Goal: Check status: Check status

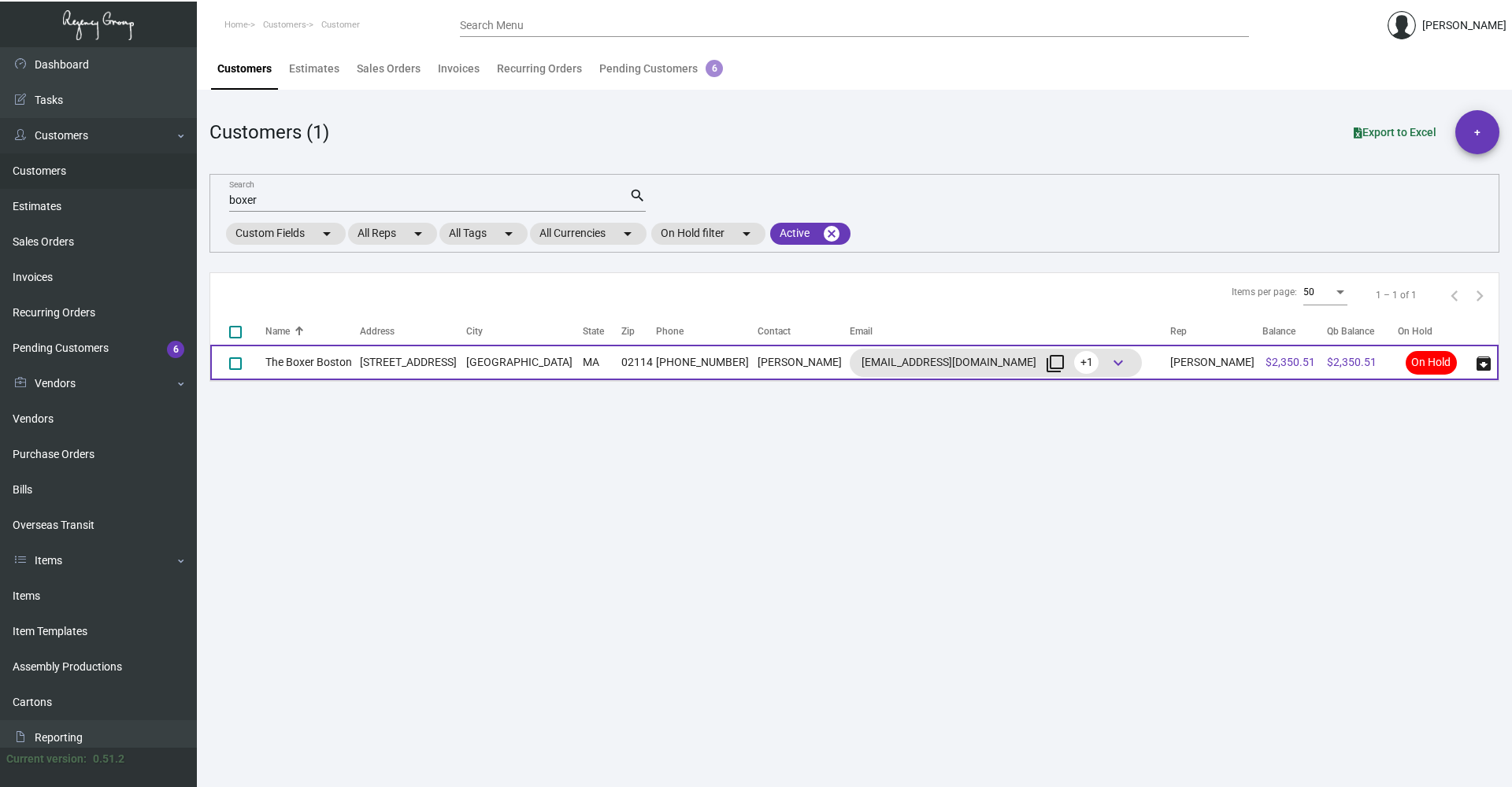
click at [360, 352] on td "The Boxer Boston" at bounding box center [313, 362] width 95 height 35
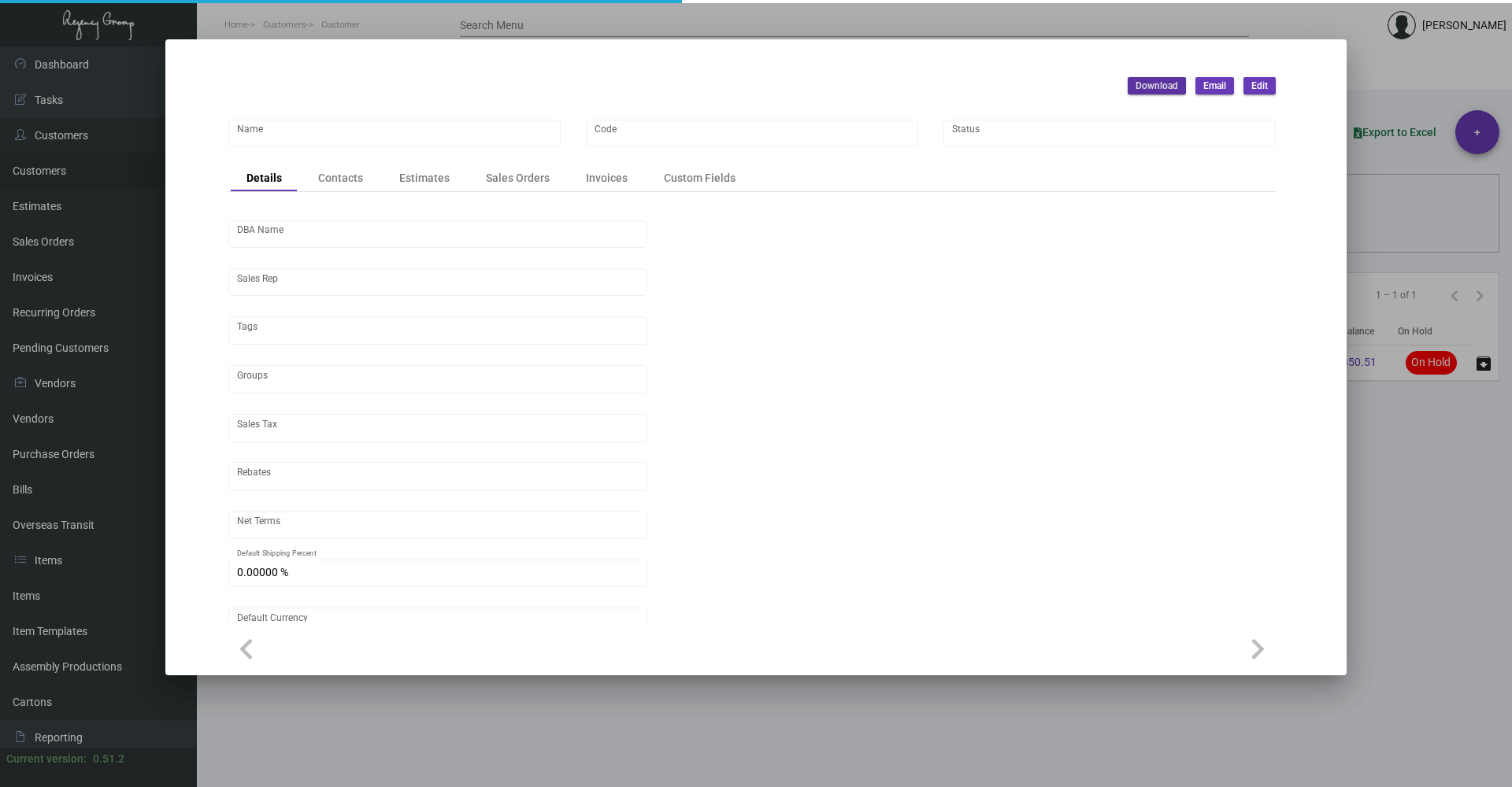
type input "The Boxer Boston"
type input "BXB"
type input "[PERSON_NAME]"
type input "Out of State"
type input "Net 30"
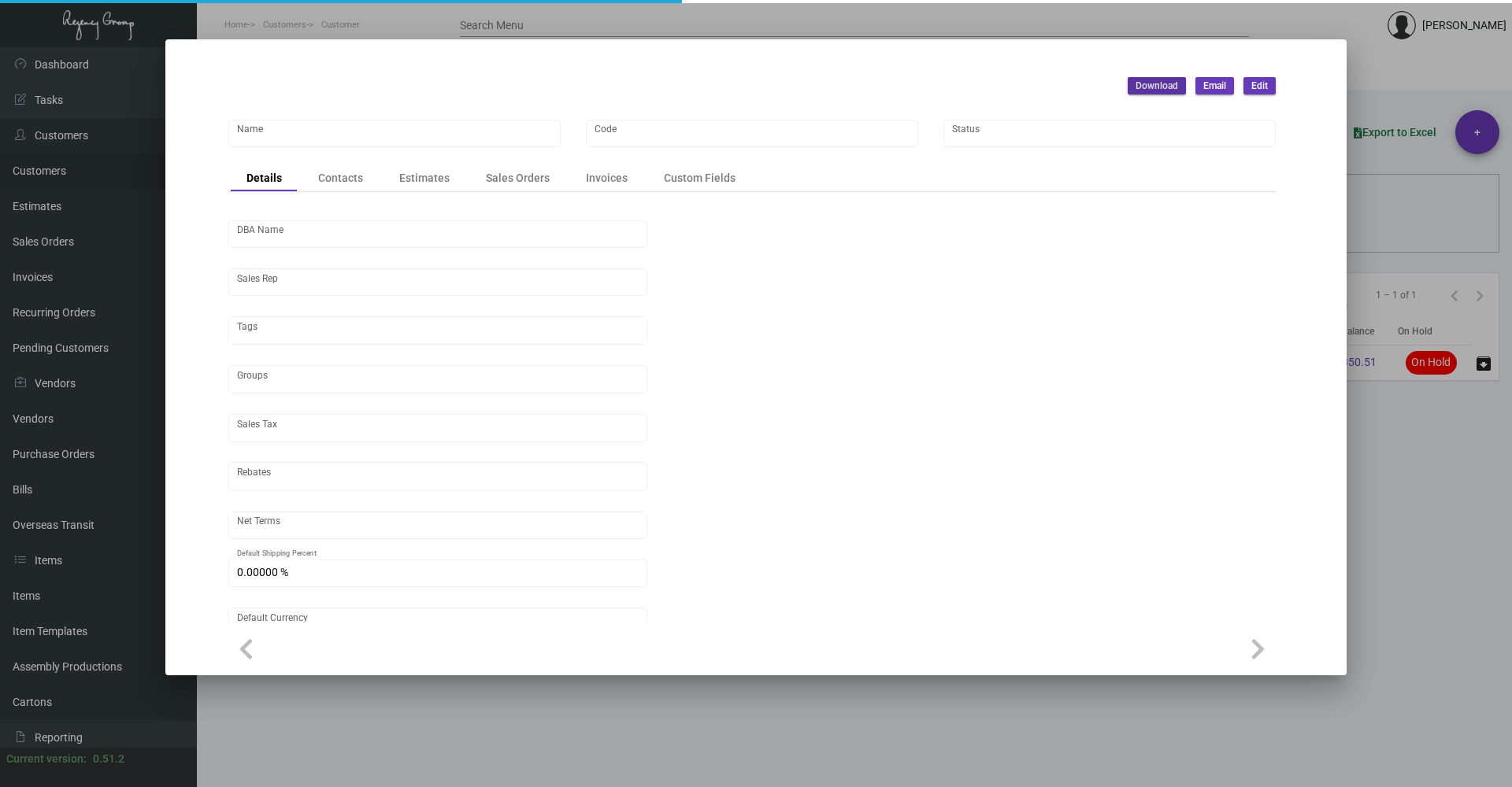
type input "United States Dollar $"
type input "$ 0.00"
checkbox input "true"
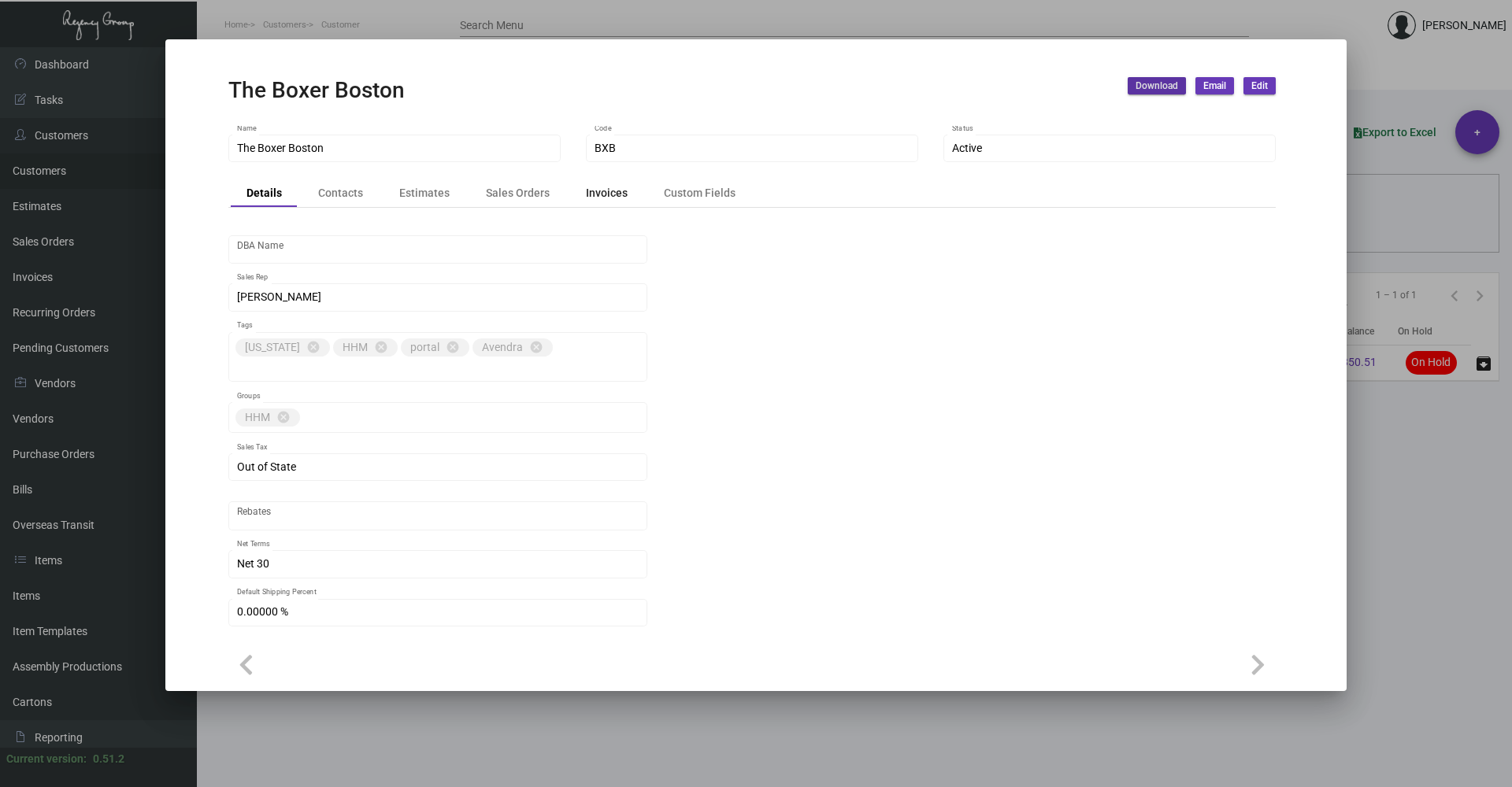
click at [589, 198] on div "Invoices" at bounding box center [607, 193] width 42 height 17
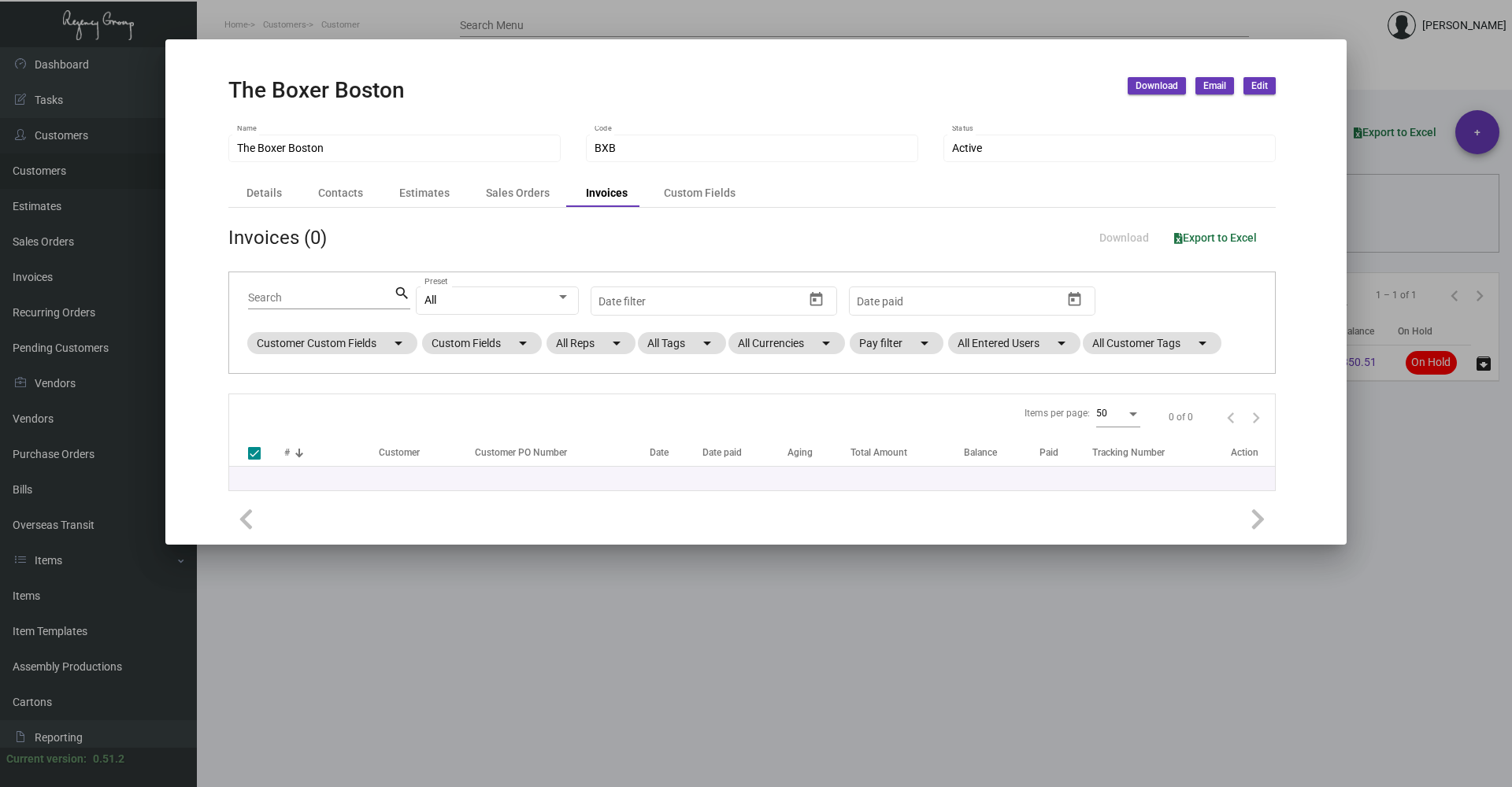
checkbox input "false"
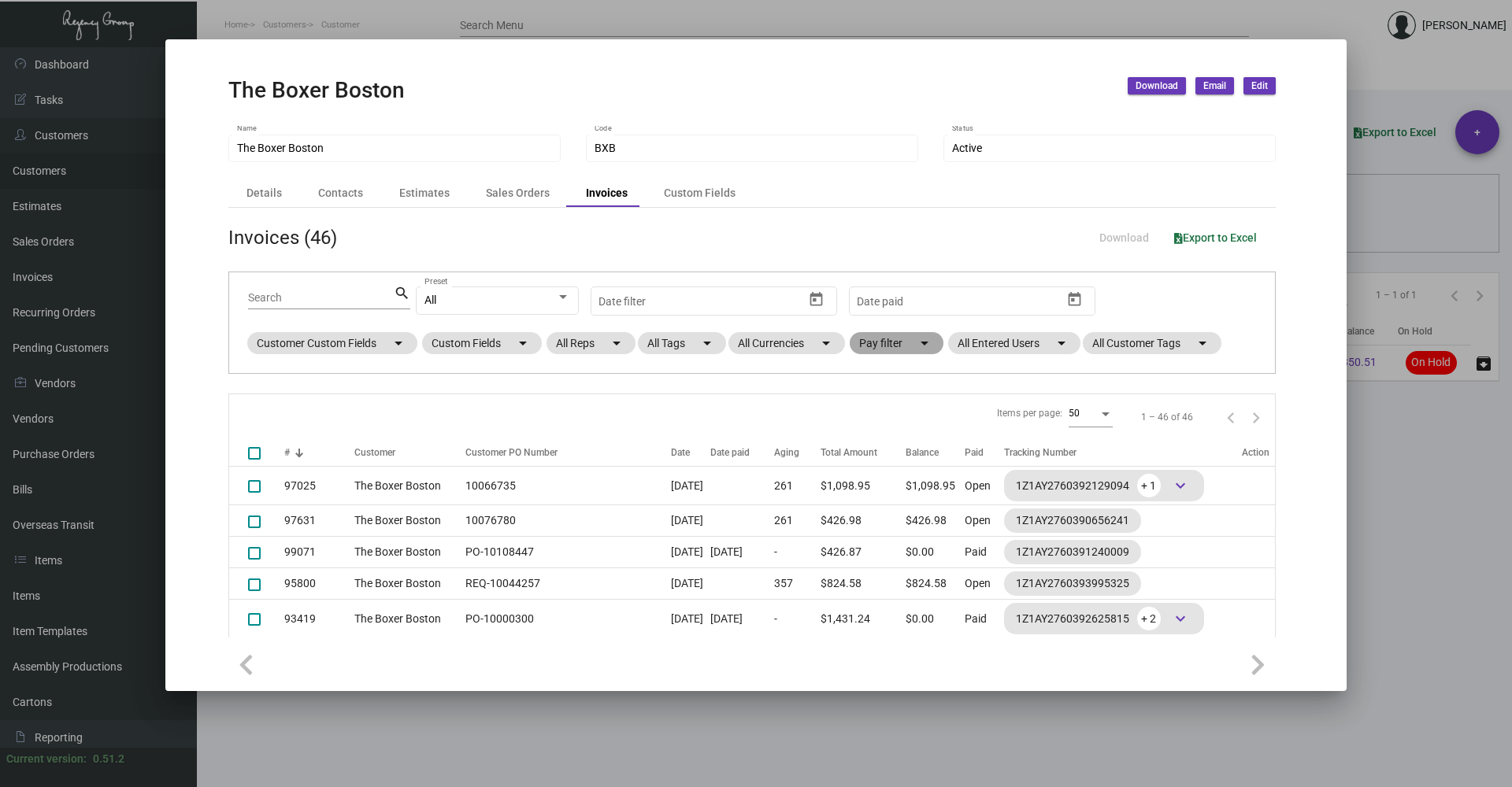
click at [879, 352] on mat-chip "Pay filter arrow_drop_down" at bounding box center [896, 343] width 94 height 22
click at [911, 439] on mat-checkbox "Open" at bounding box center [924, 437] width 117 height 19
click at [899, 439] on span "Open" at bounding box center [898, 437] width 26 height 19
click at [872, 444] on input "Open" at bounding box center [871, 444] width 1 height 1
checkbox input "true"
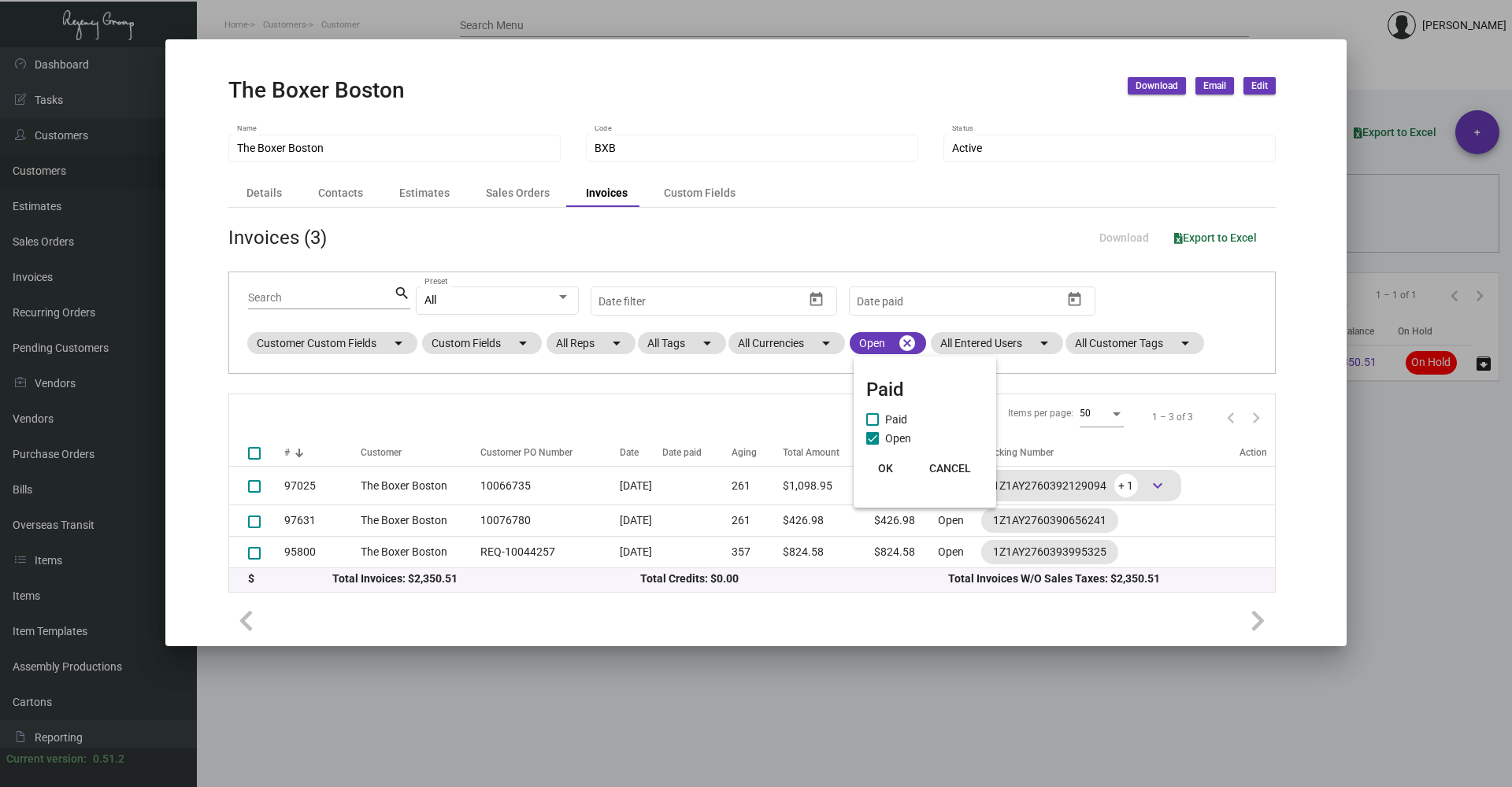
click at [887, 459] on button "OK" at bounding box center [884, 468] width 50 height 28
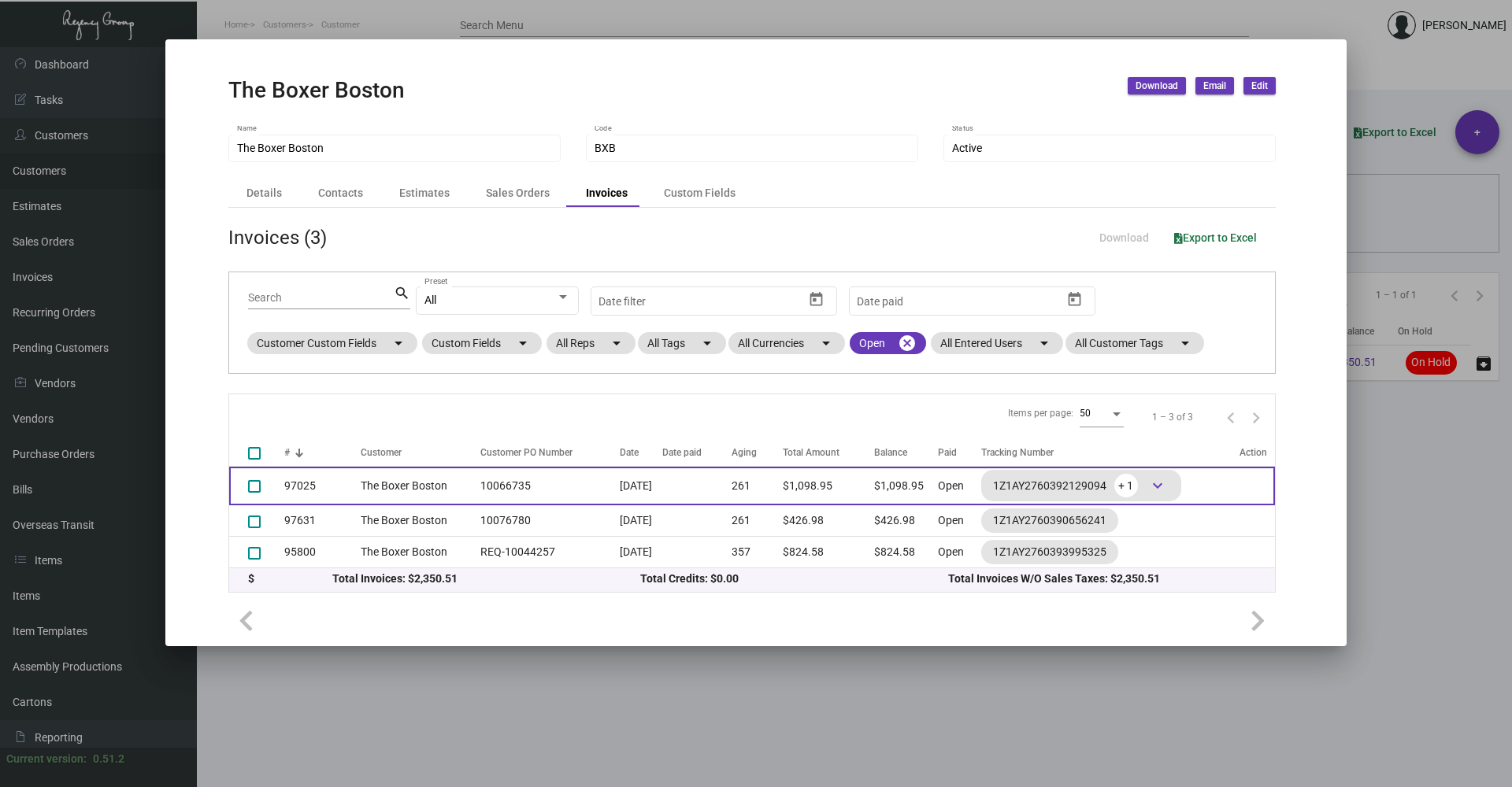
click at [545, 481] on td "10066735" at bounding box center [546, 485] width 147 height 39
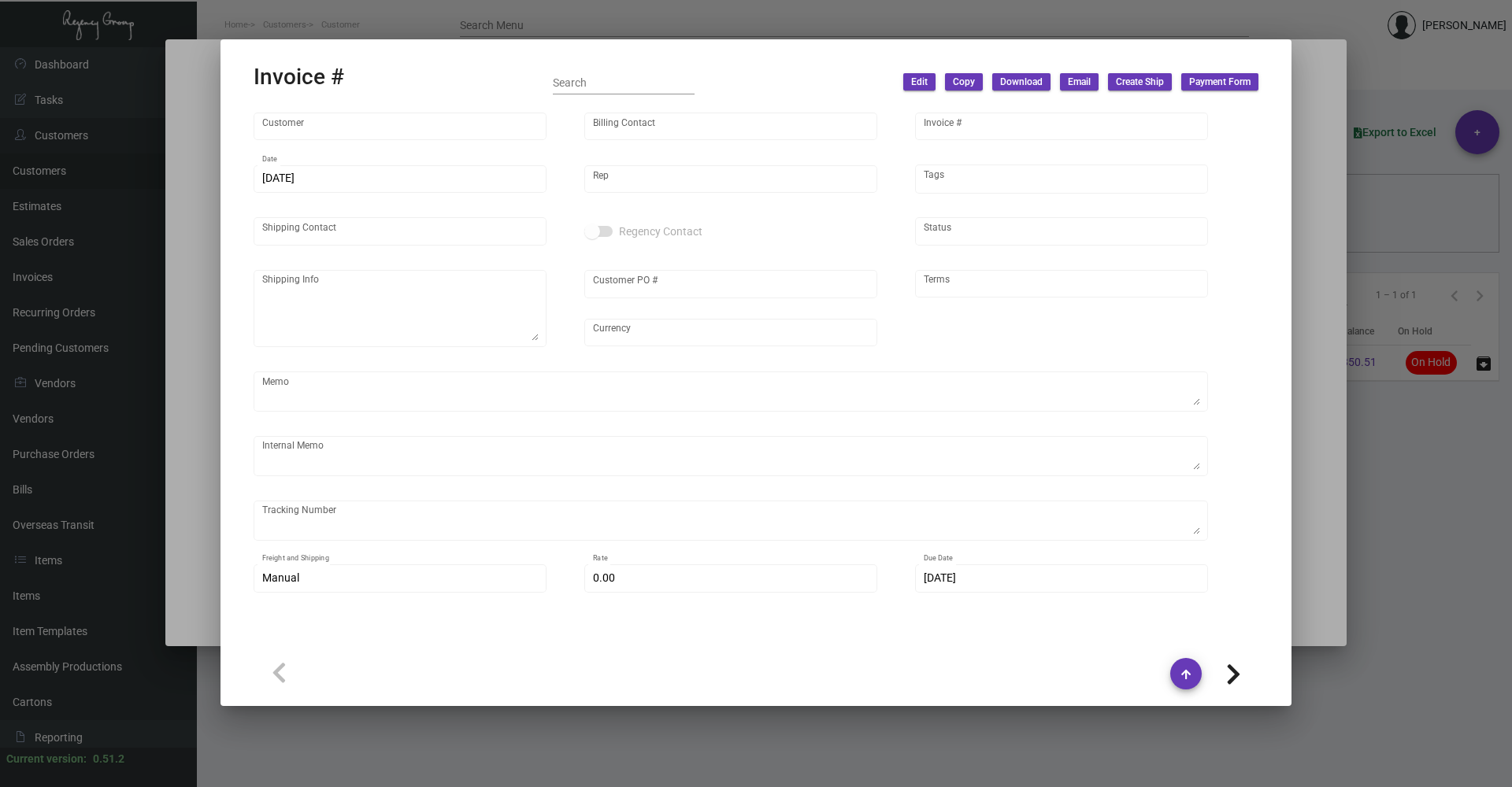
type input "The Boxer Boston"
type input "[PERSON_NAME]"
type input "97025"
type input "[DATE]"
type input "[PERSON_NAME]"
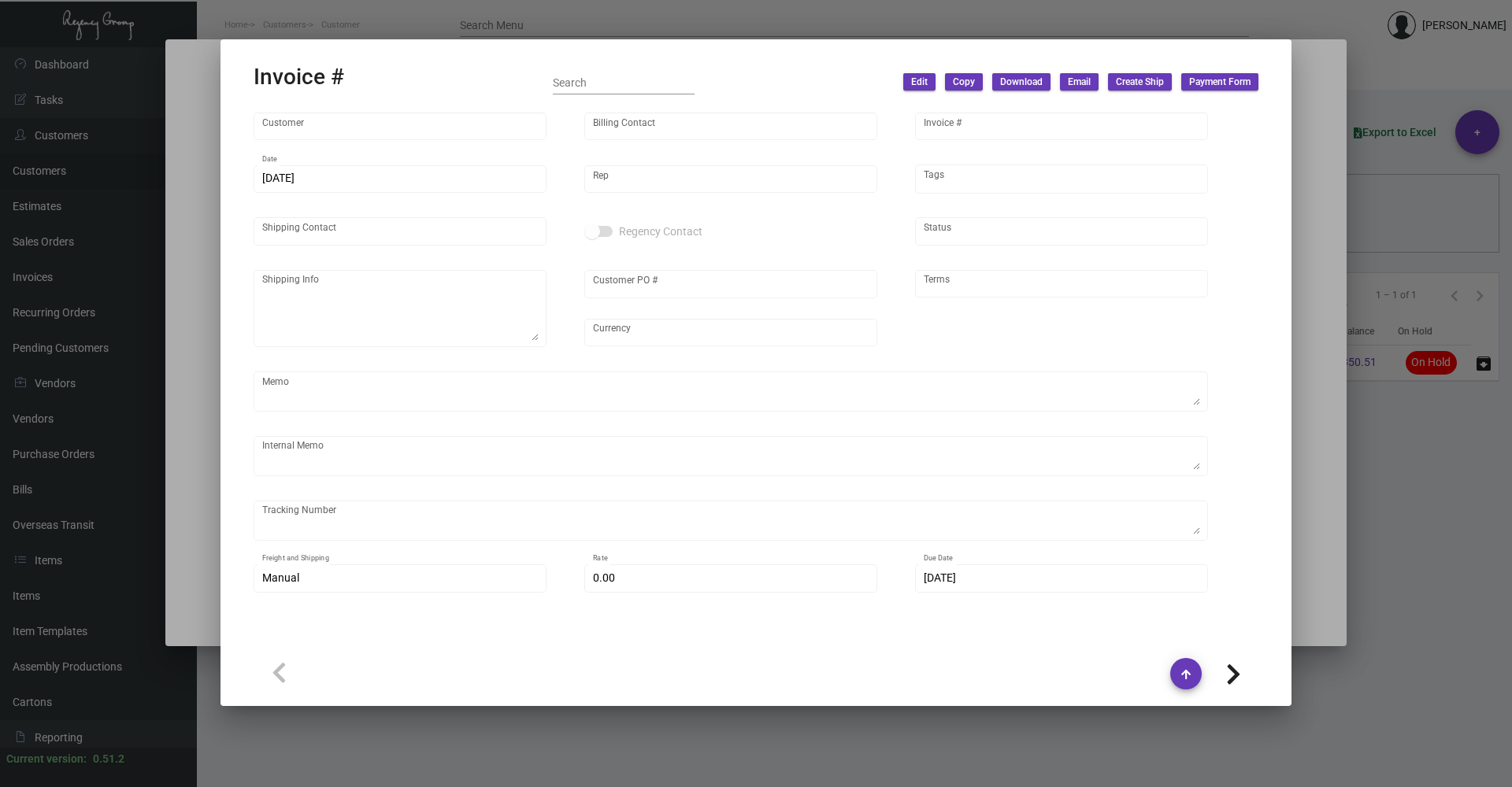
type input "[PERSON_NAME] [PERSON_NAME]"
type textarea "The Boxer Boston - [PERSON_NAME] [PERSON_NAME] [STREET_ADDRESS]"
type input "10066735"
type input "United States Dollar $"
type input "Net 30"
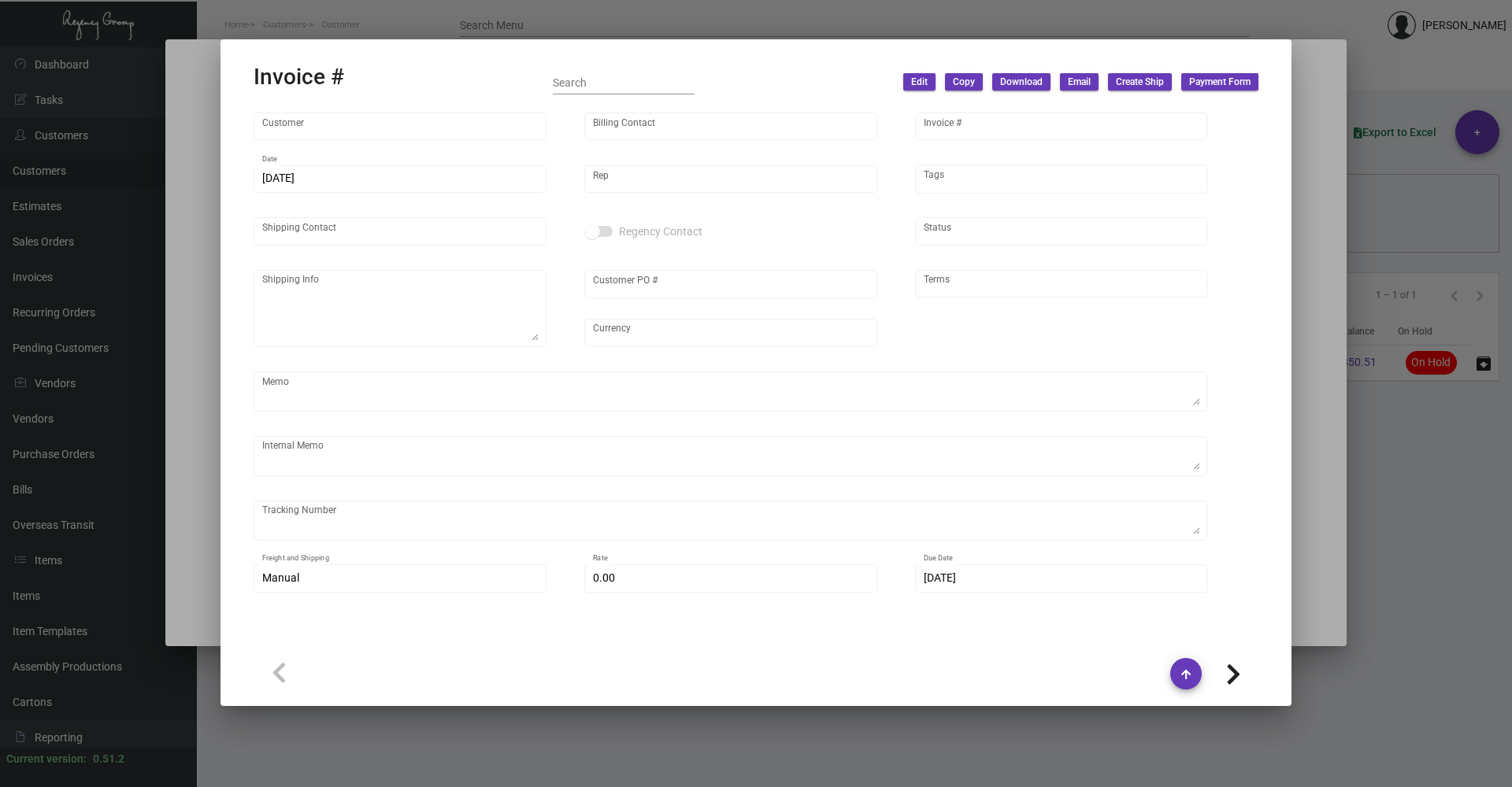
type textarea "S01248 from ODOO 18.48"
type input "$ 48.95"
type input "[DATE]"
type input "$ 0.94"
type input "$ 470.00"
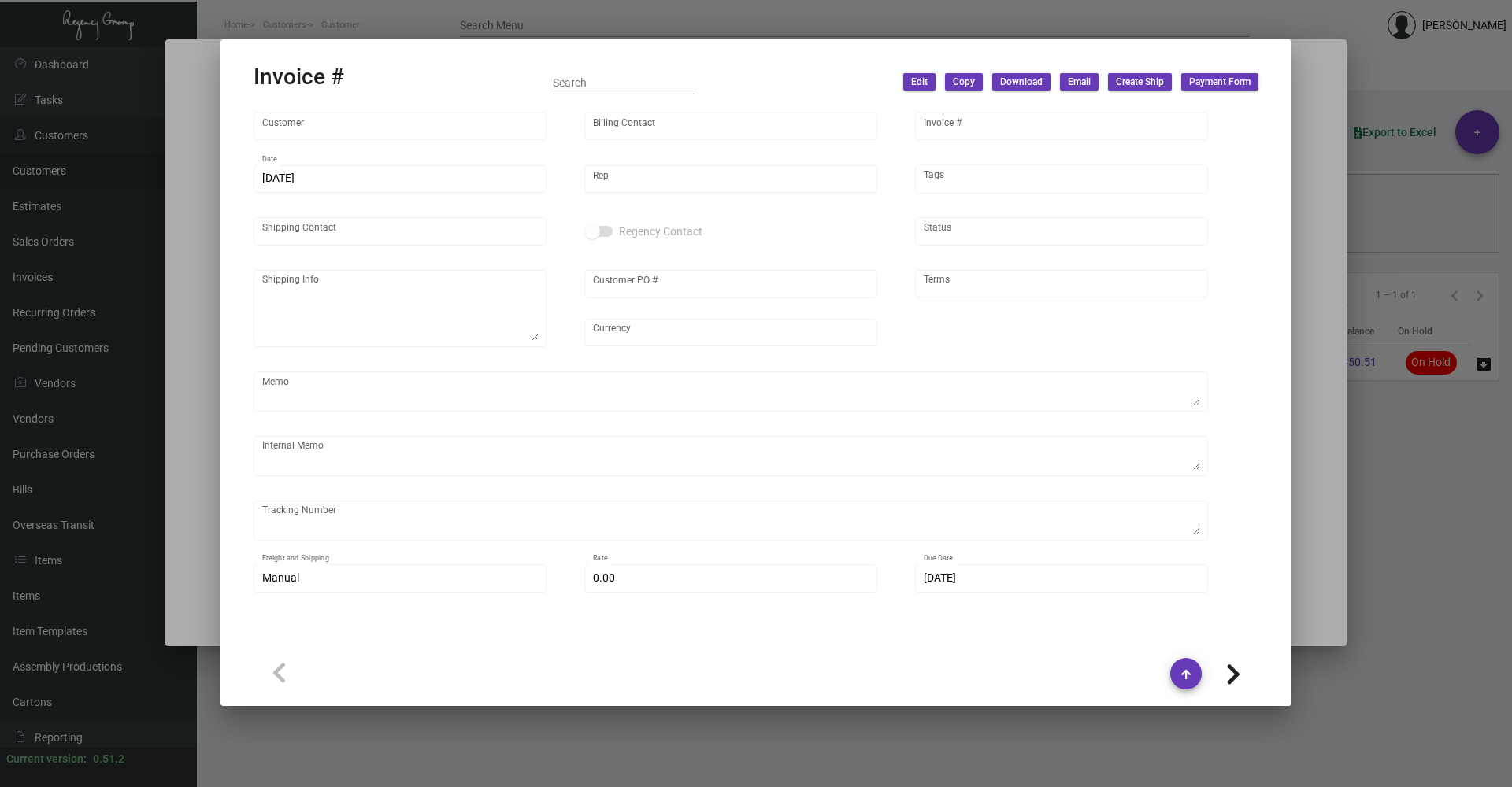
type input "$ 0.29"
type input "$ 580.00"
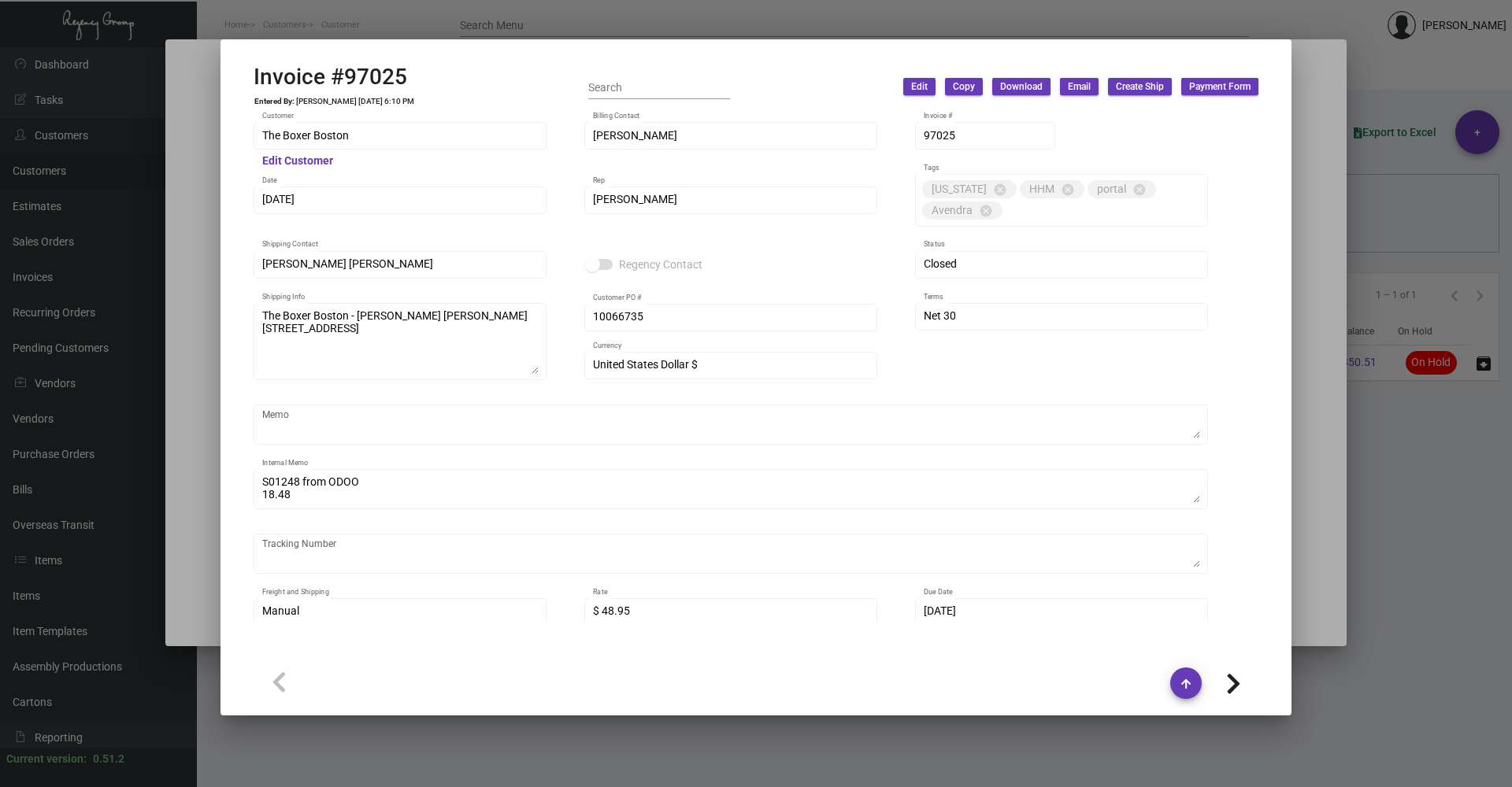
click at [544, 511] on div "S01248 from ODOO 18.48 Internal Memo" at bounding box center [731, 496] width 954 height 55
click at [1301, 622] on div at bounding box center [756, 394] width 1512 height 787
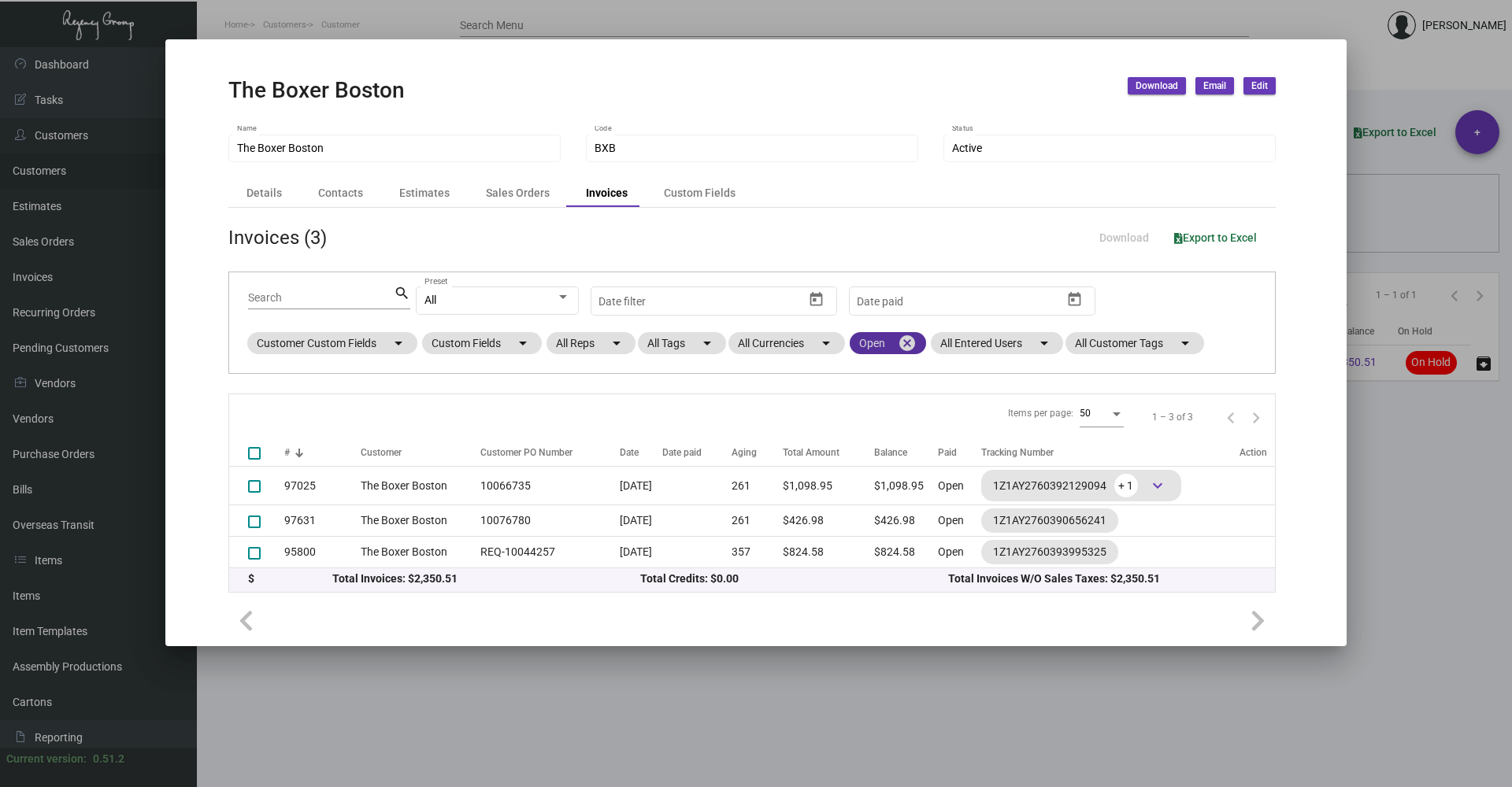
click at [908, 344] on mat-icon "cancel" at bounding box center [906, 343] width 19 height 19
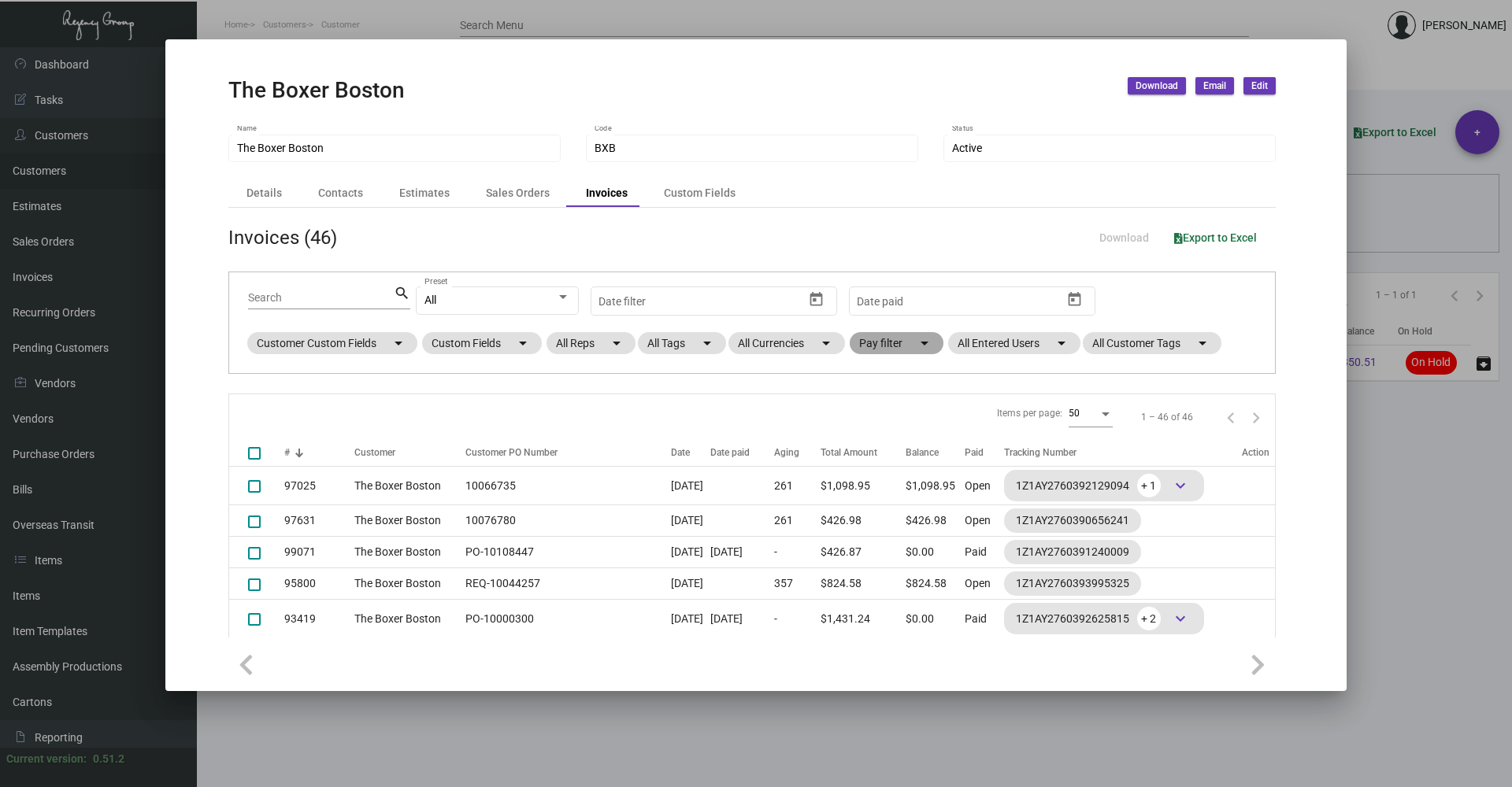
click at [909, 344] on mat-chip "Pay filter arrow_drop_down" at bounding box center [896, 343] width 94 height 22
click at [873, 413] on span at bounding box center [872, 419] width 13 height 13
click at [872, 425] on input "Paid" at bounding box center [871, 425] width 1 height 1
checkbox input "true"
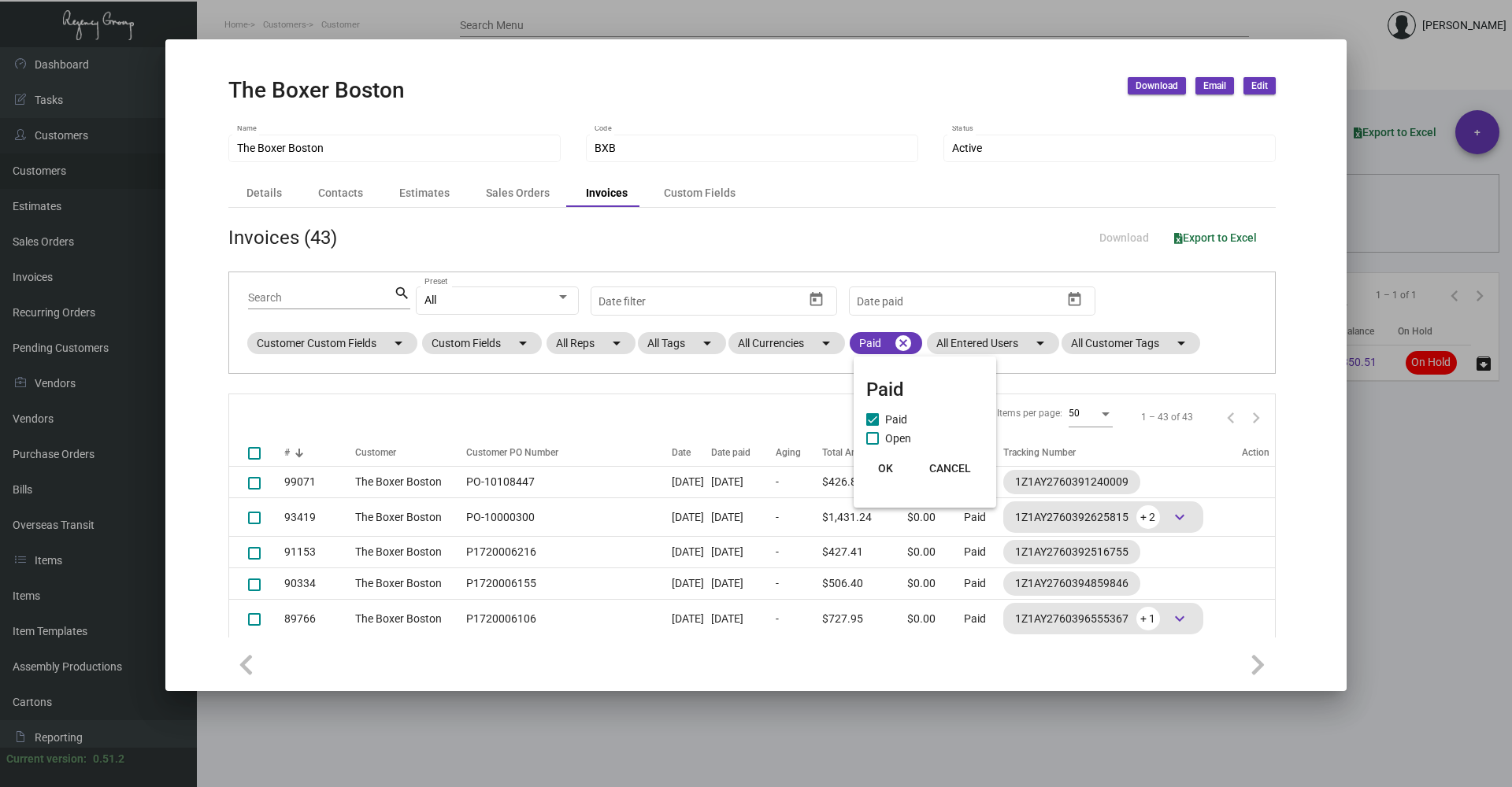
click at [885, 465] on span "OK" at bounding box center [884, 467] width 15 height 13
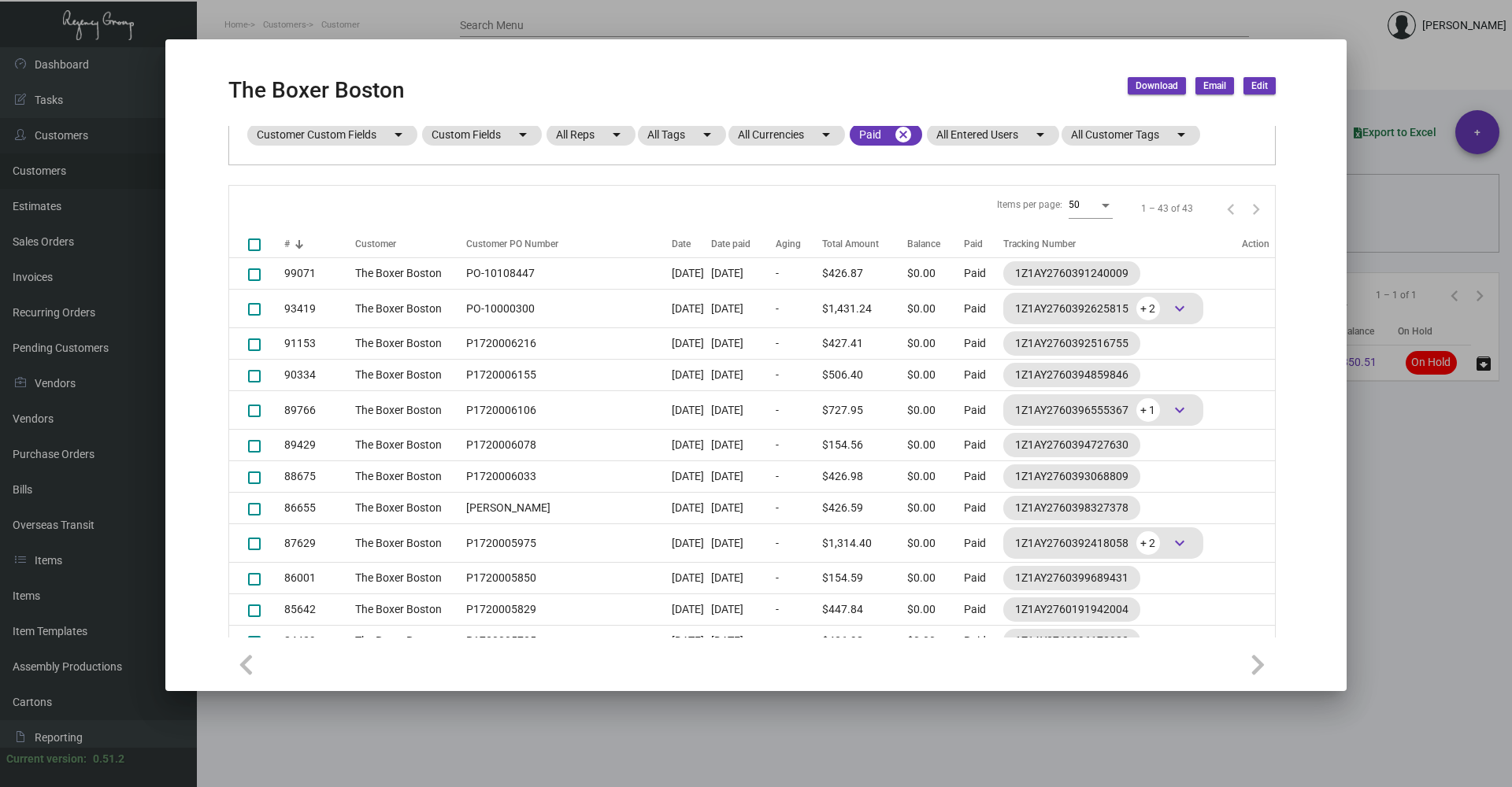
scroll to position [206, 0]
click at [1333, 610] on mat-dialog-container "The Boxer Boston Download Email Edit The Boxer Boston Name BXB Code Active Stat…" at bounding box center [756, 365] width 1181 height 651
